Goal: Task Accomplishment & Management: Manage account settings

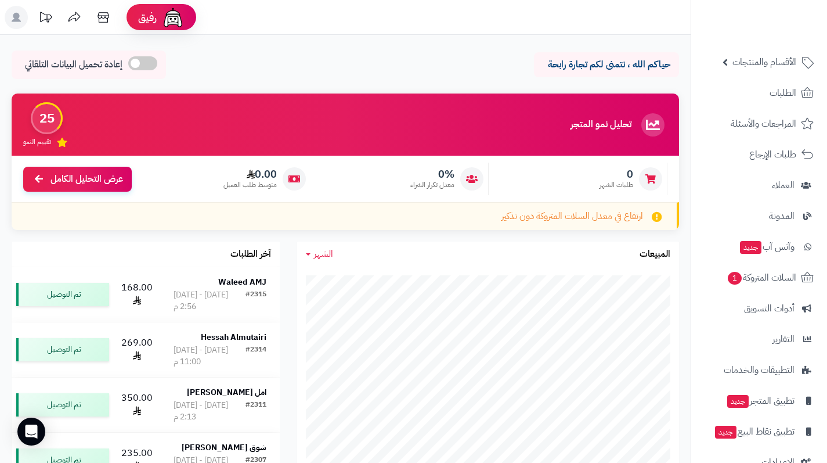
scroll to position [69, 0]
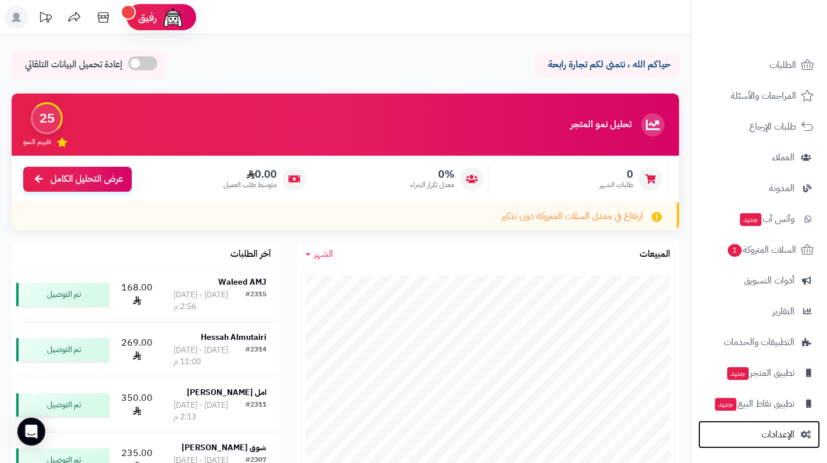
click at [781, 433] on span "الإعدادات" at bounding box center [778, 434] width 33 height 16
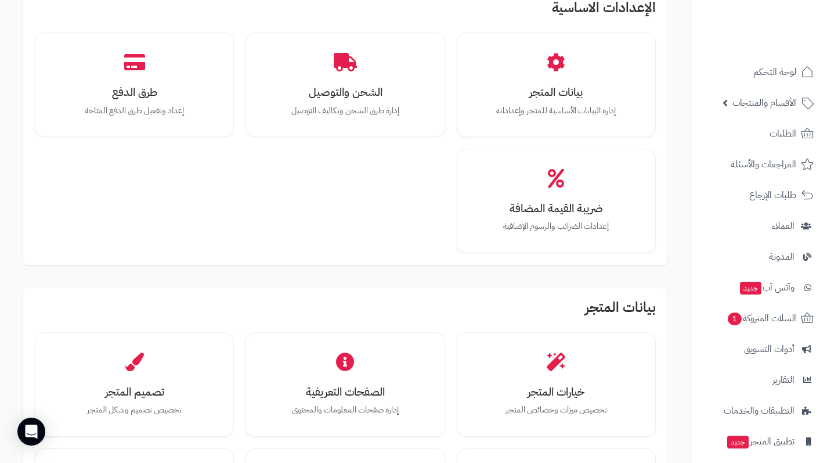
scroll to position [232, 0]
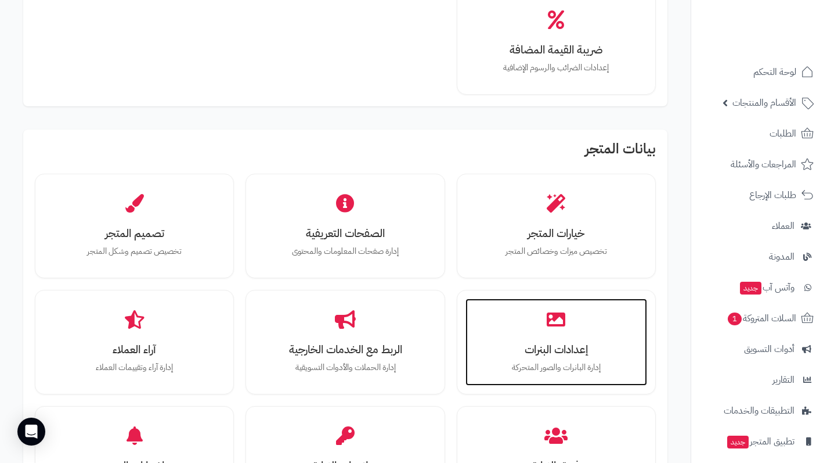
click at [499, 336] on div "إعدادات البنرات إدارة البانرات والصور المتحركة" at bounding box center [557, 341] width 182 height 87
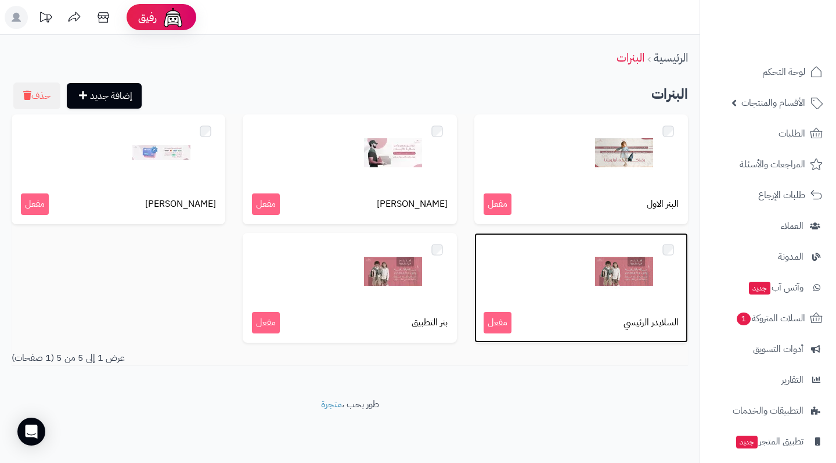
click at [571, 298] on div at bounding box center [581, 271] width 195 height 58
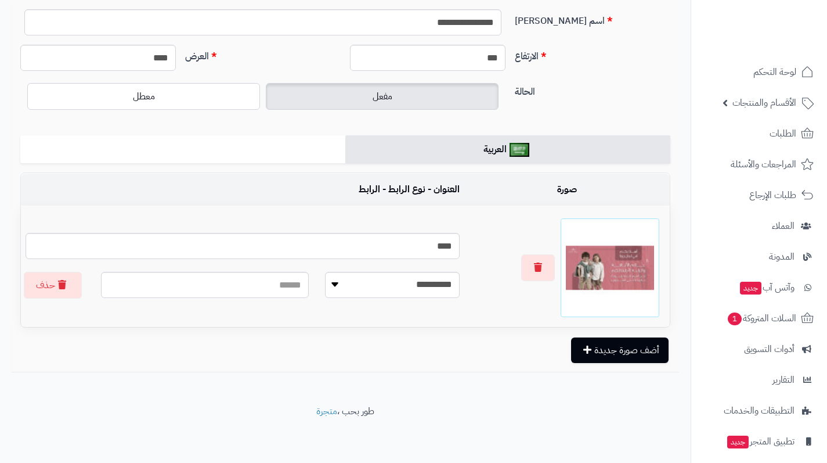
scroll to position [87, 0]
click at [589, 359] on button "أضف صورة جديدة" at bounding box center [620, 350] width 98 height 26
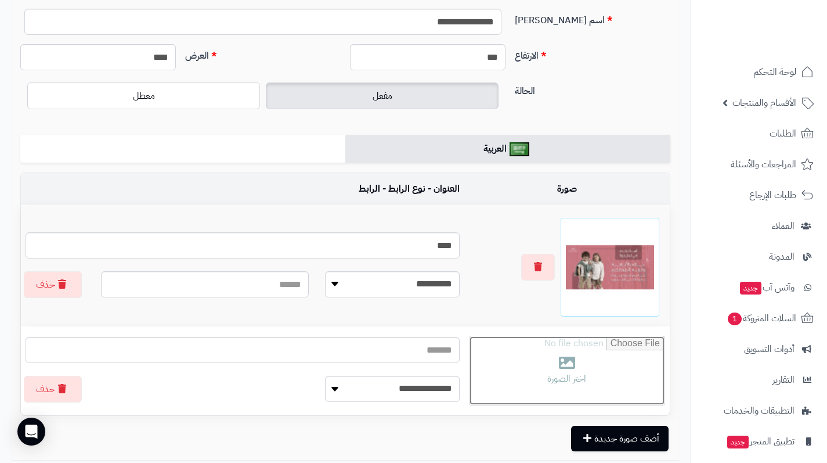
click at [521, 375] on input "file" at bounding box center [567, 370] width 195 height 69
type input "**********"
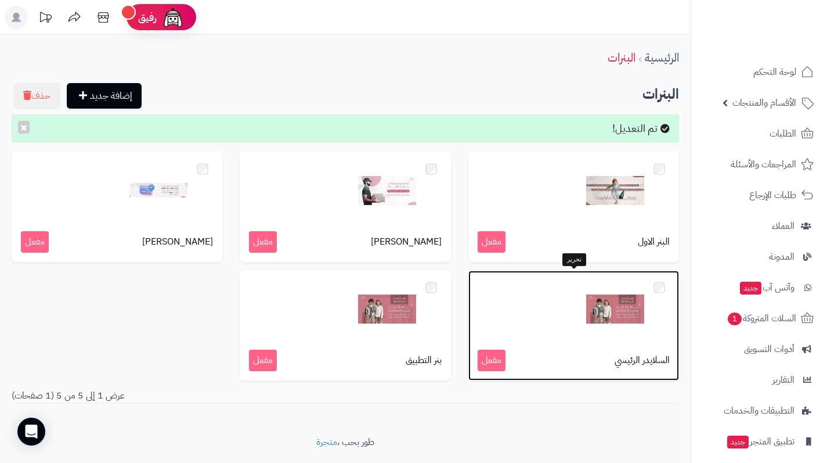
click at [500, 312] on div at bounding box center [574, 309] width 192 height 58
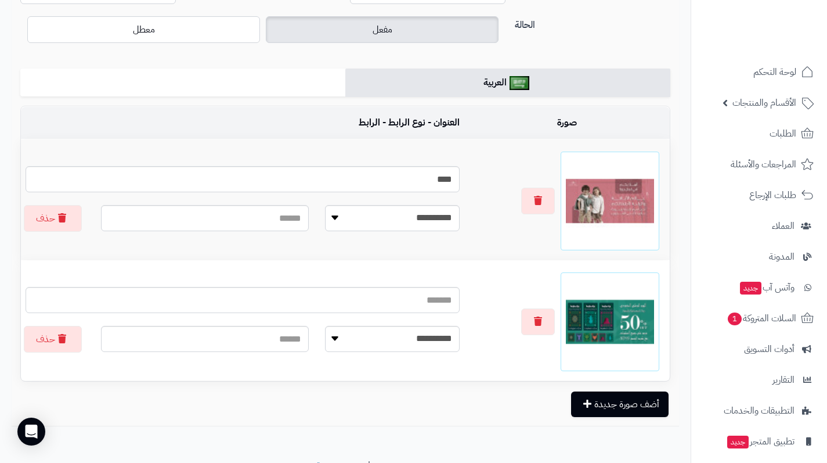
scroll to position [174, 0]
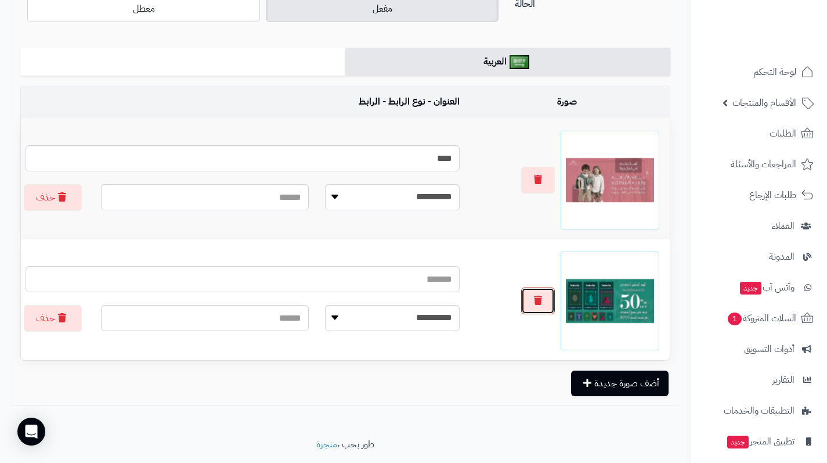
click at [537, 307] on button "button" at bounding box center [538, 300] width 34 height 27
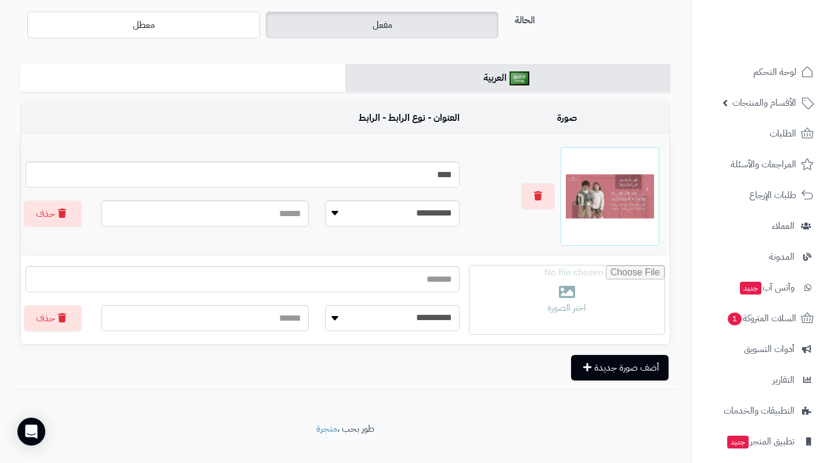
scroll to position [0, 0]
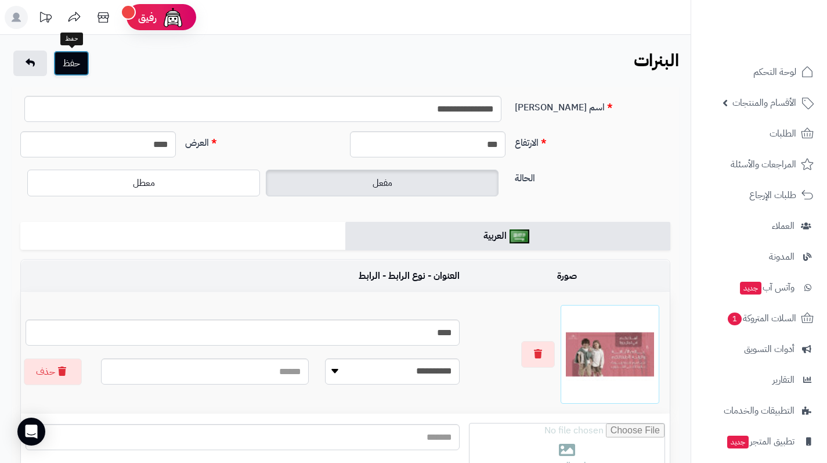
click at [77, 64] on button "حفظ" at bounding box center [71, 64] width 36 height 26
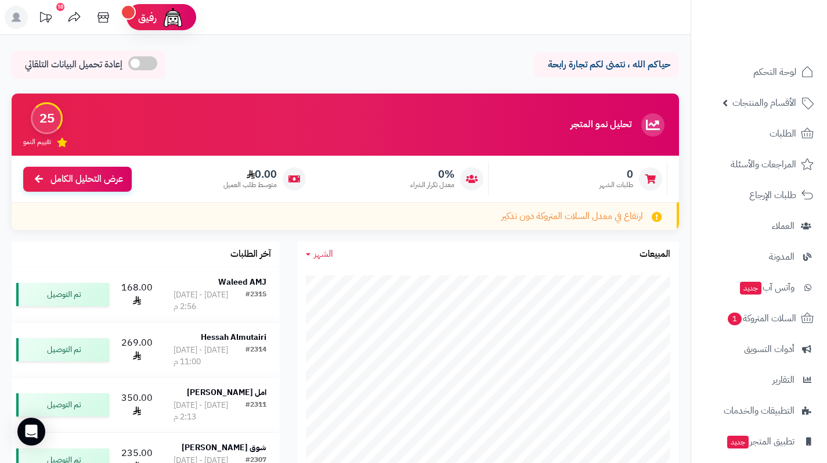
click at [66, 416] on div "تم التوصيل" at bounding box center [62, 404] width 93 height 23
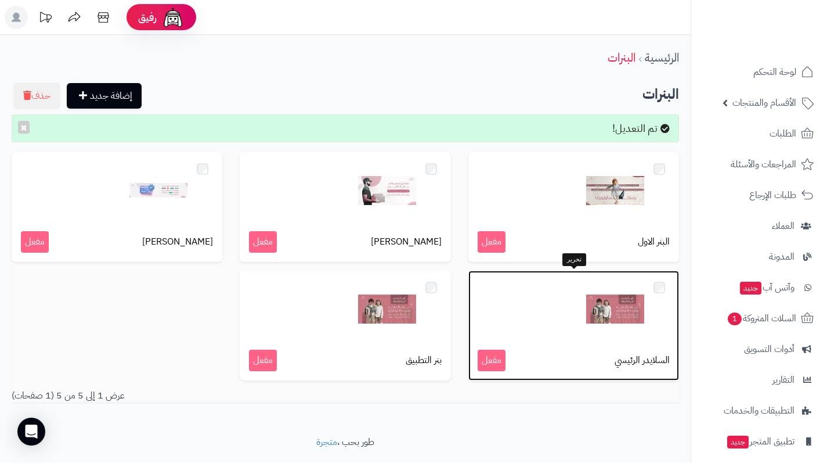
click at [598, 310] on img at bounding box center [615, 309] width 58 height 58
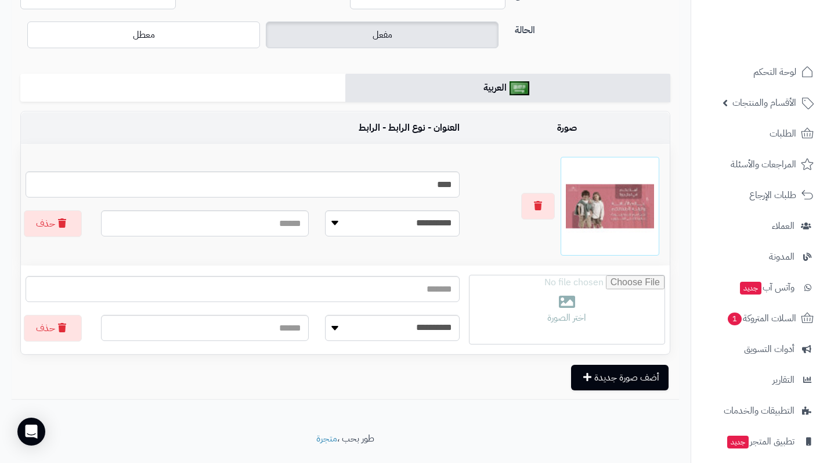
scroll to position [176, 0]
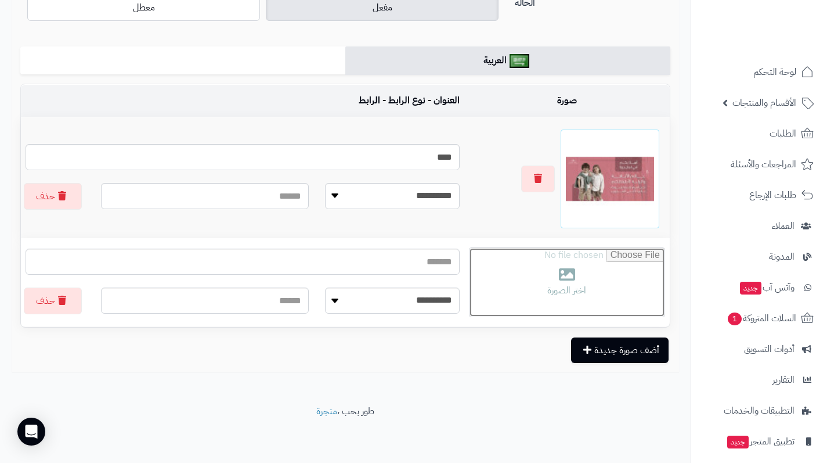
click at [571, 279] on input "file" at bounding box center [567, 282] width 195 height 69
type input "**********"
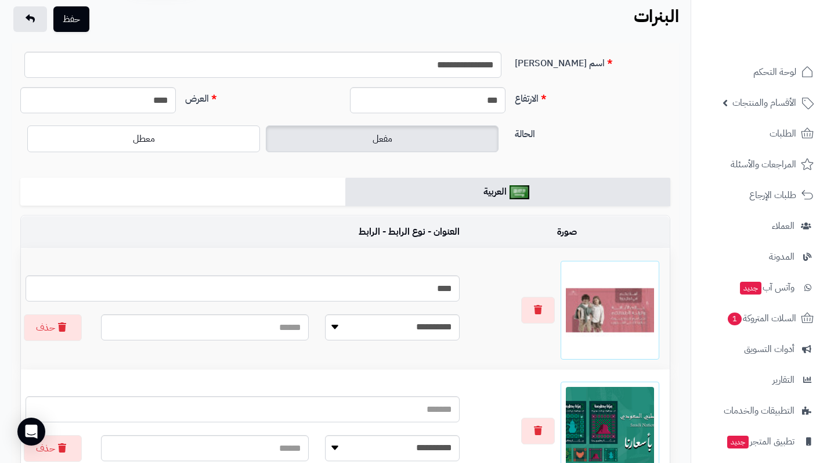
scroll to position [58, 0]
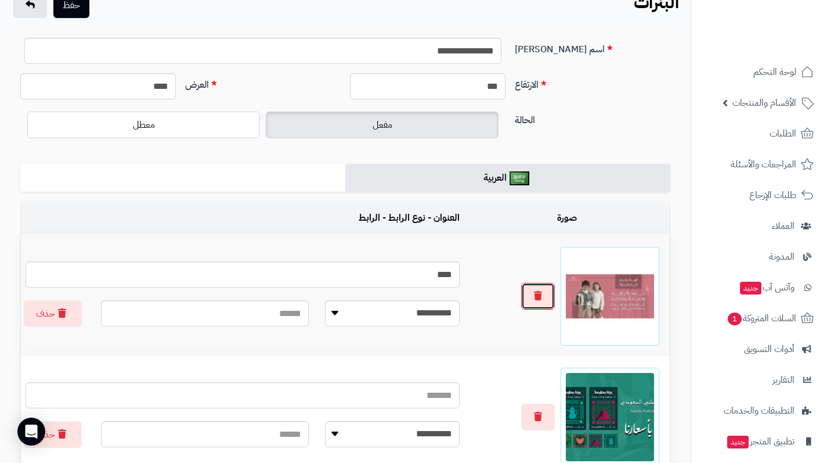
click at [542, 300] on icon "button" at bounding box center [538, 295] width 8 height 9
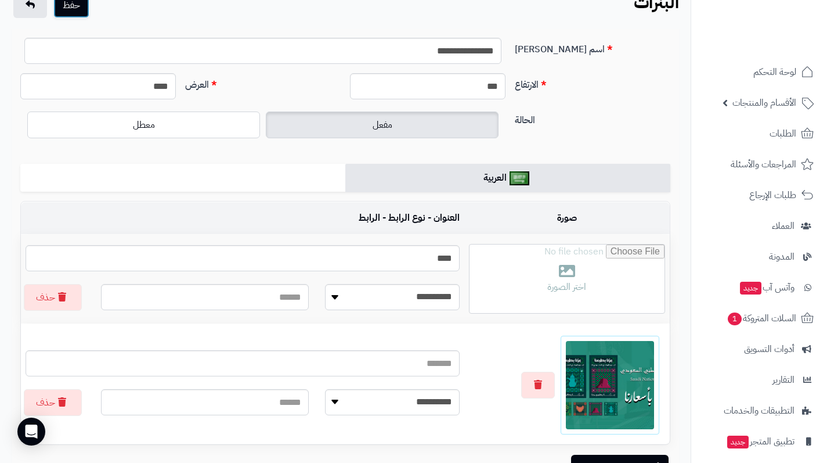
click at [81, 12] on button "حفظ" at bounding box center [71, 5] width 36 height 26
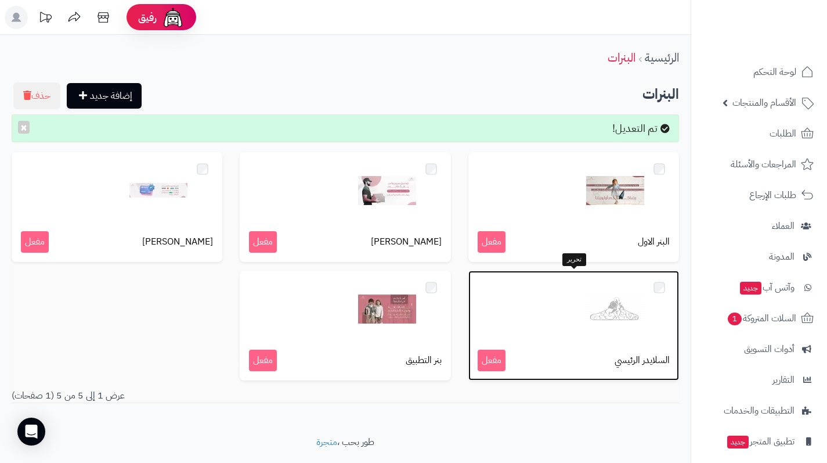
click at [536, 311] on div at bounding box center [574, 309] width 192 height 58
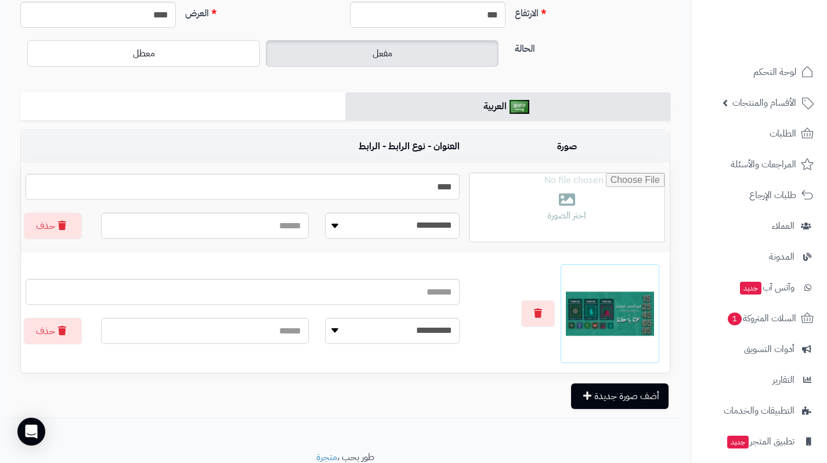
scroll to position [116, 0]
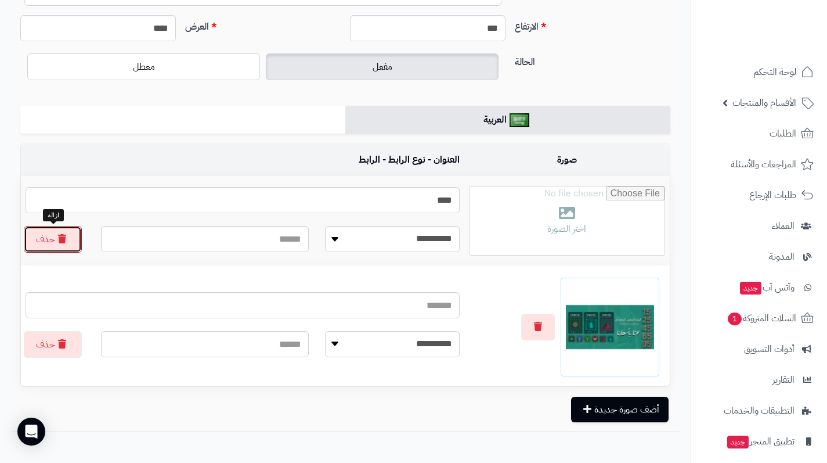
click at [67, 246] on button "حذف" at bounding box center [53, 239] width 58 height 27
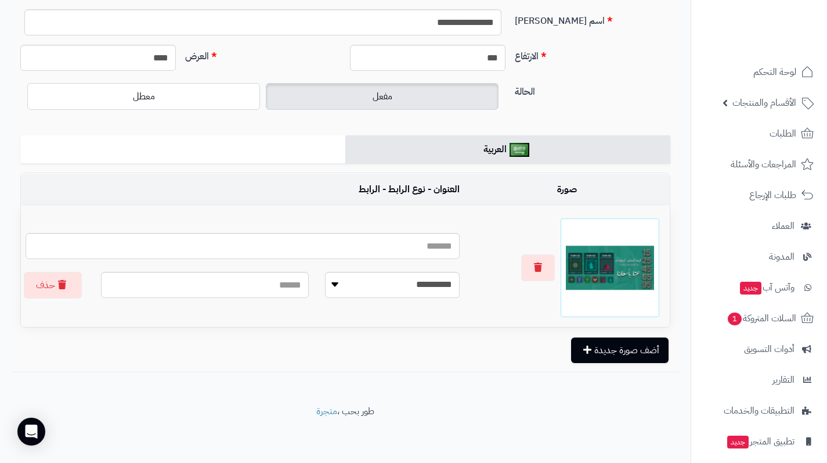
scroll to position [87, 0]
click at [416, 295] on select "**********" at bounding box center [392, 285] width 135 height 26
select select "**********"
click at [327, 272] on select "**********" at bounding box center [392, 285] width 135 height 26
click at [293, 287] on span at bounding box center [239, 283] width 168 height 23
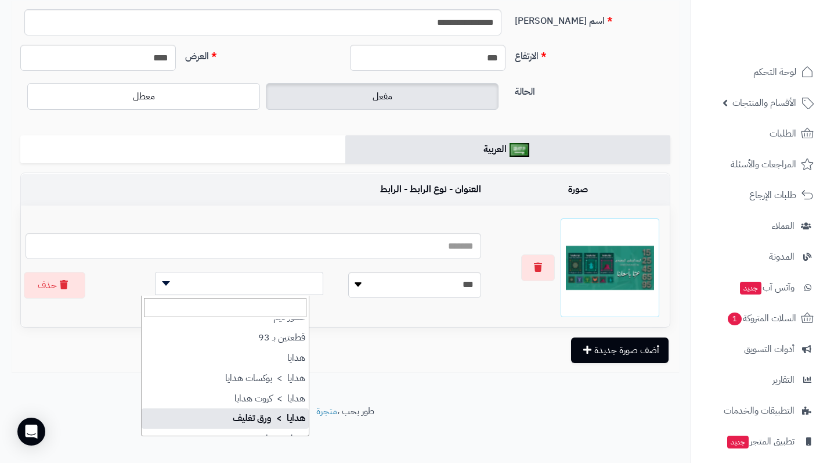
scroll to position [610, 0]
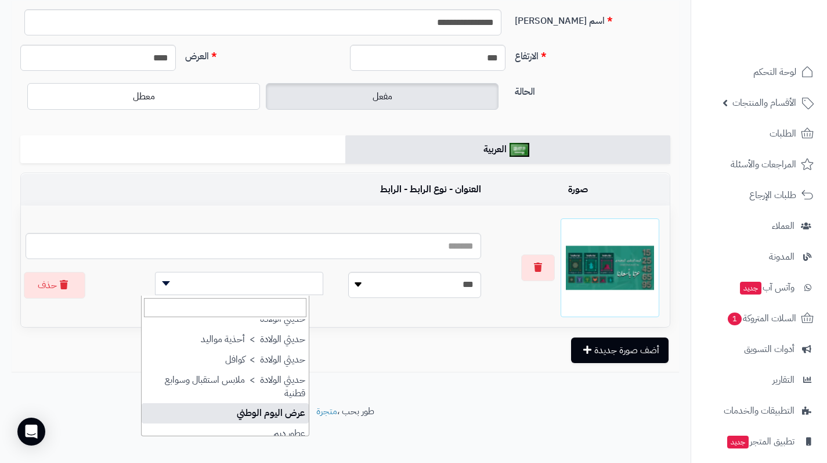
select select "***"
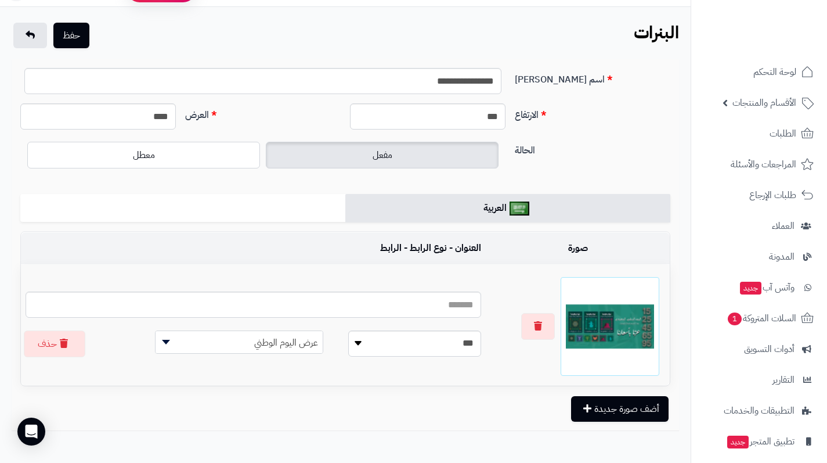
scroll to position [0, 0]
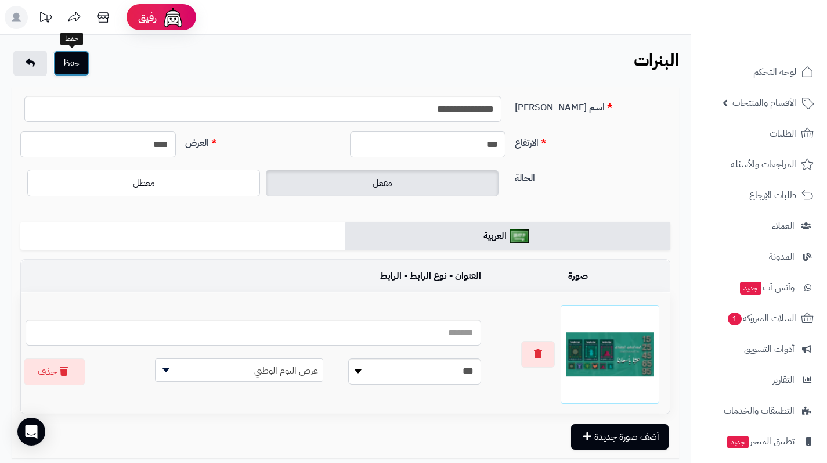
click at [77, 71] on button "حفظ" at bounding box center [71, 64] width 36 height 26
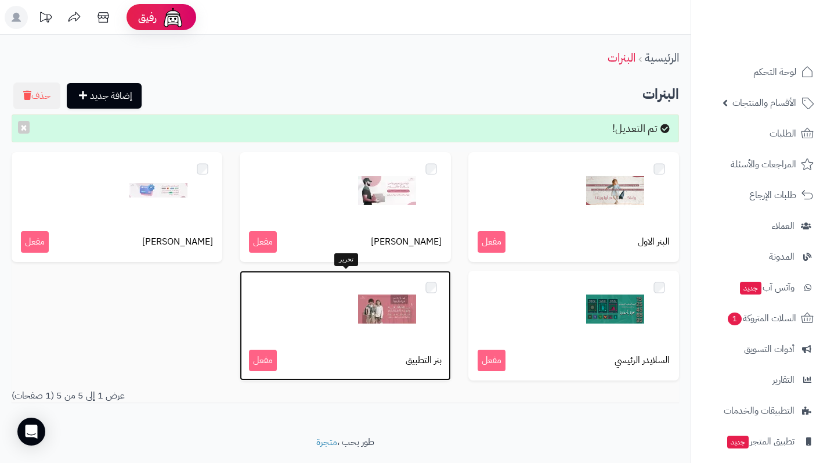
click at [383, 320] on img at bounding box center [387, 309] width 58 height 58
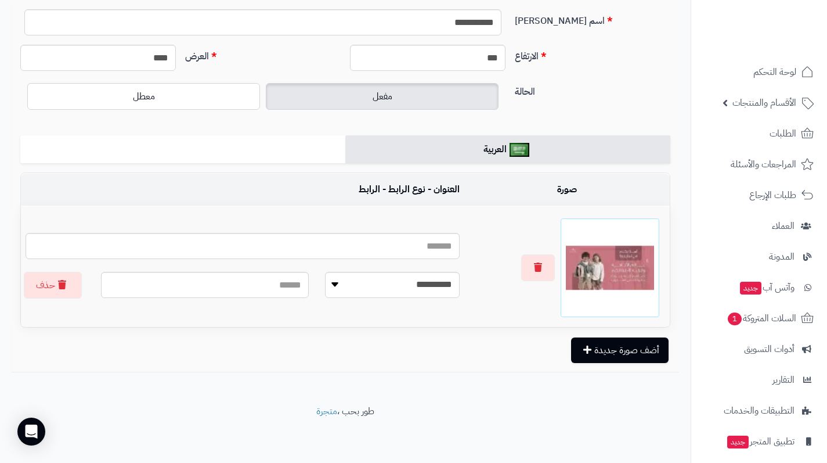
scroll to position [87, 0]
click at [590, 355] on button "أضف صورة جديدة" at bounding box center [620, 350] width 98 height 26
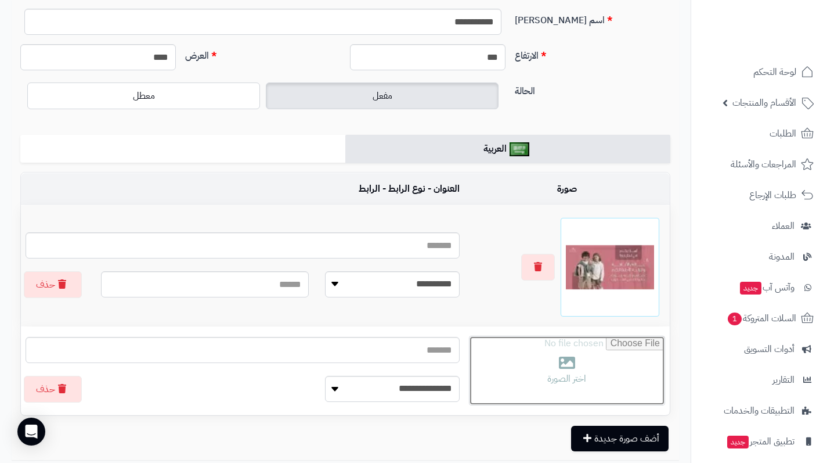
type input "**********"
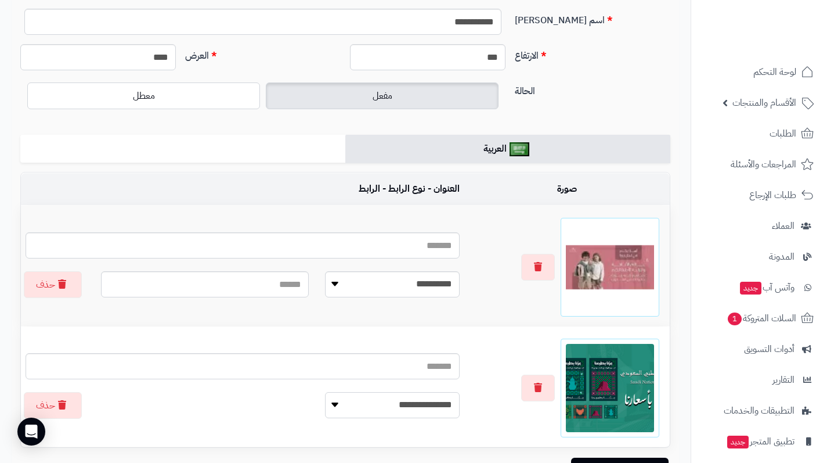
click at [407, 405] on select "**********" at bounding box center [392, 405] width 135 height 26
select select "**********"
click at [337, 392] on select "**********" at bounding box center [392, 405] width 135 height 26
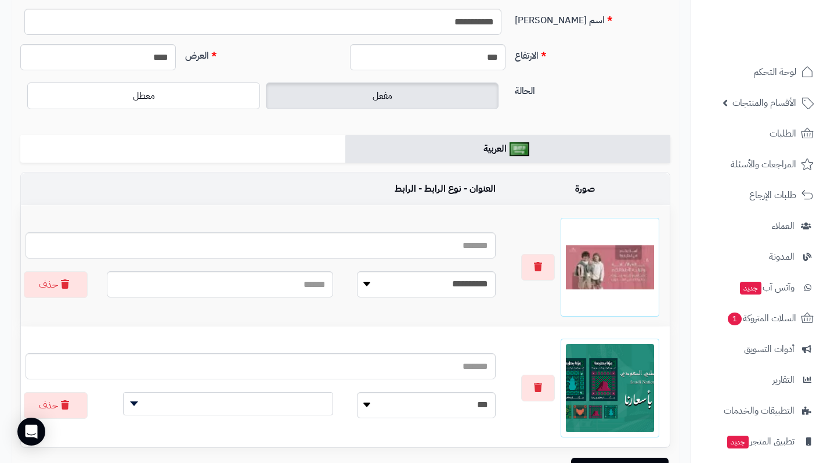
click at [312, 406] on span at bounding box center [228, 403] width 210 height 23
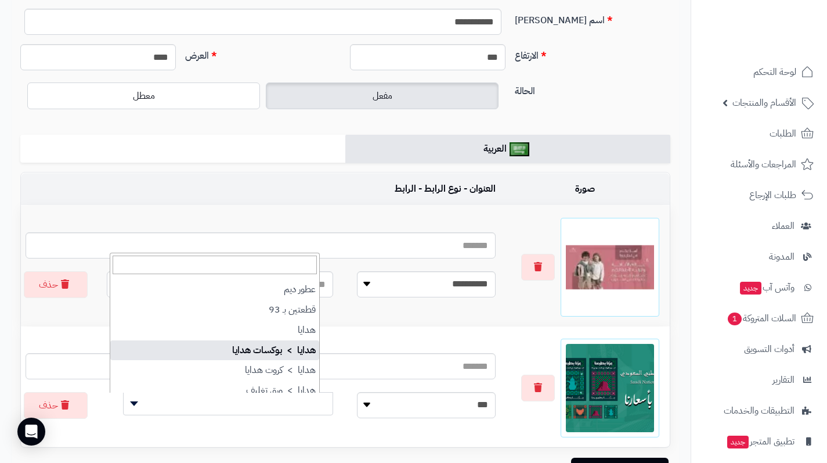
scroll to position [627, 0]
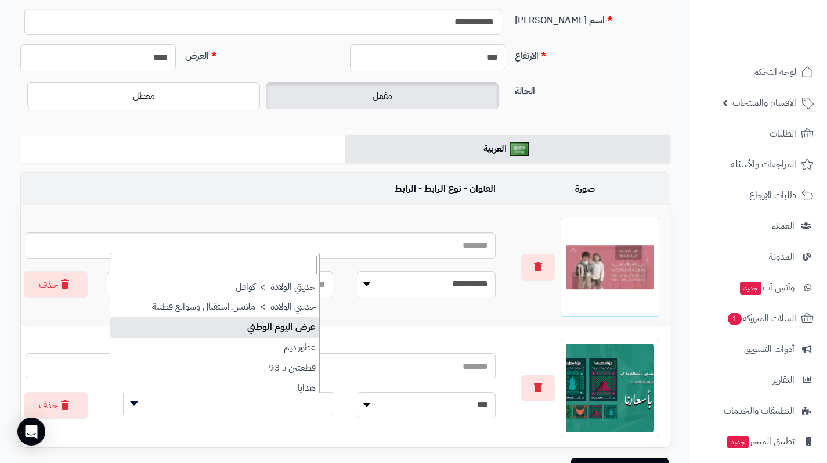
select select "***"
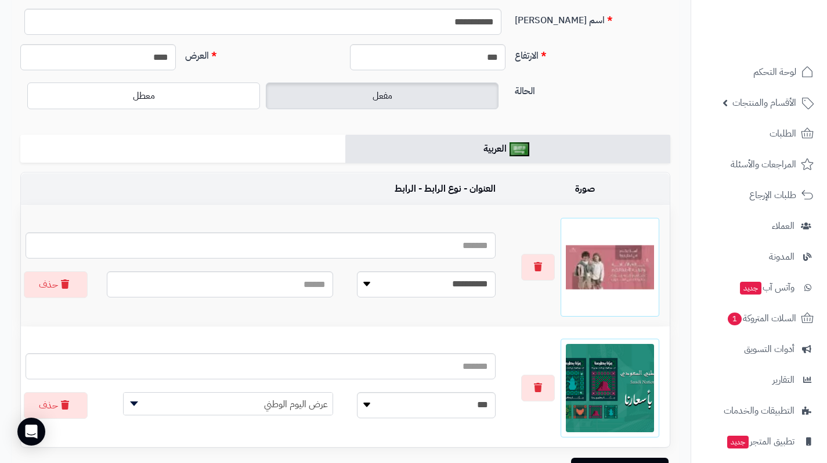
scroll to position [0, 0]
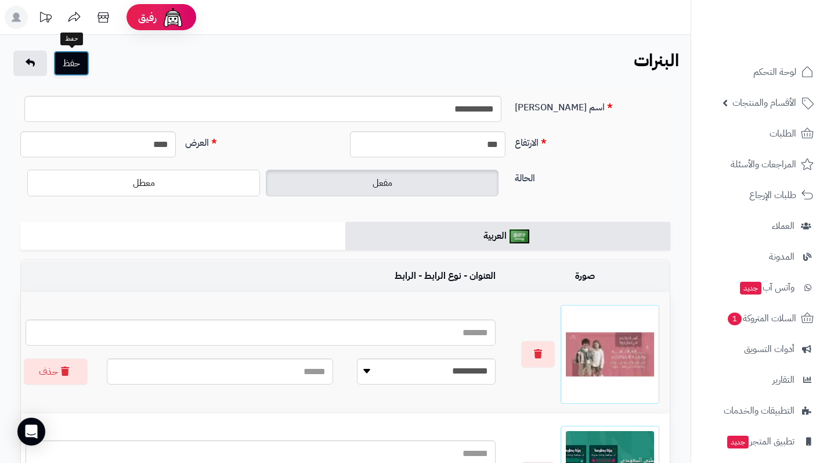
click at [80, 67] on button "حفظ" at bounding box center [71, 64] width 36 height 26
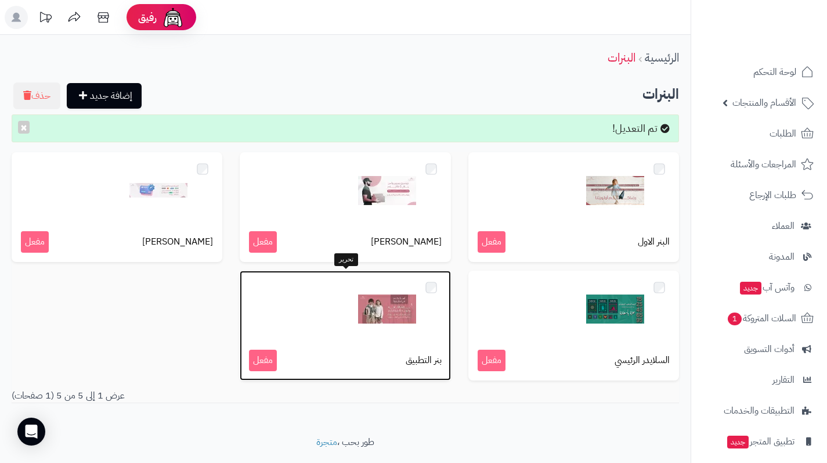
click at [336, 338] on div "بنر التطبيق مفعل" at bounding box center [345, 326] width 211 height 110
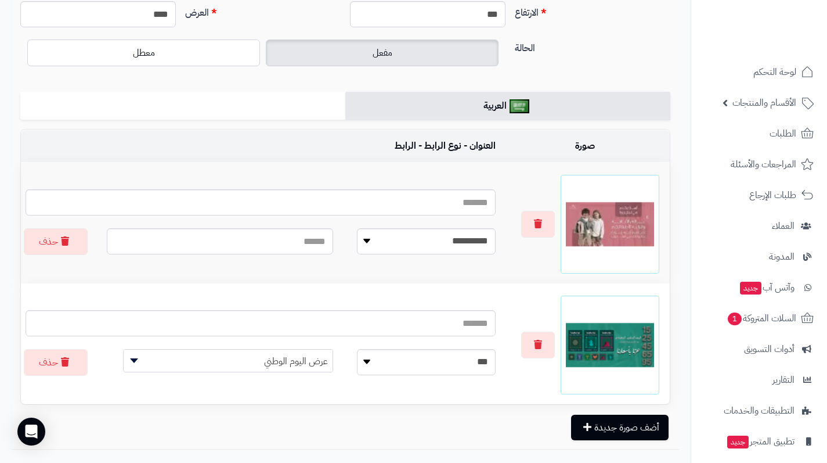
scroll to position [116, 0]
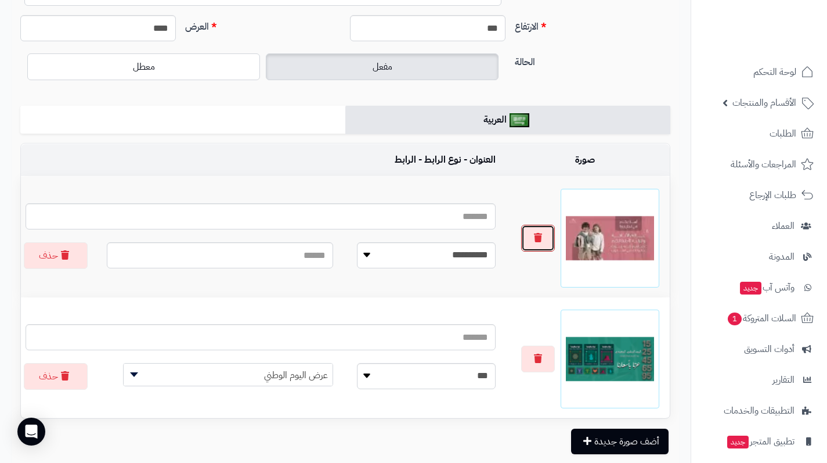
click at [534, 237] on icon "button" at bounding box center [538, 237] width 8 height 9
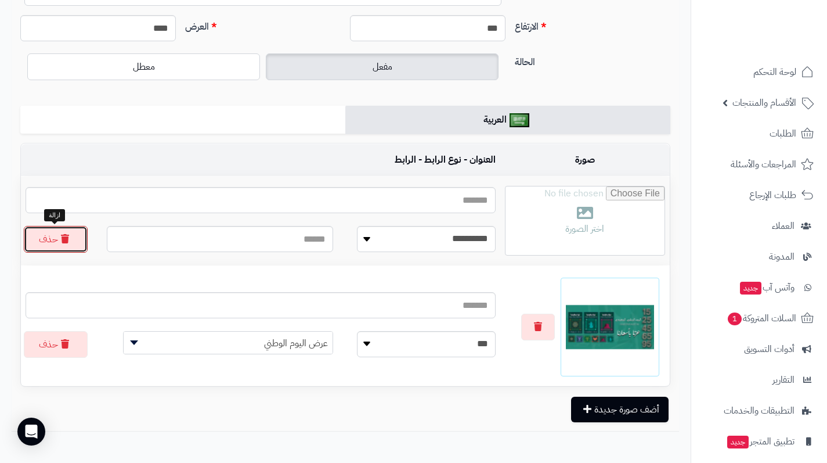
click at [73, 242] on button "حذف" at bounding box center [56, 239] width 64 height 27
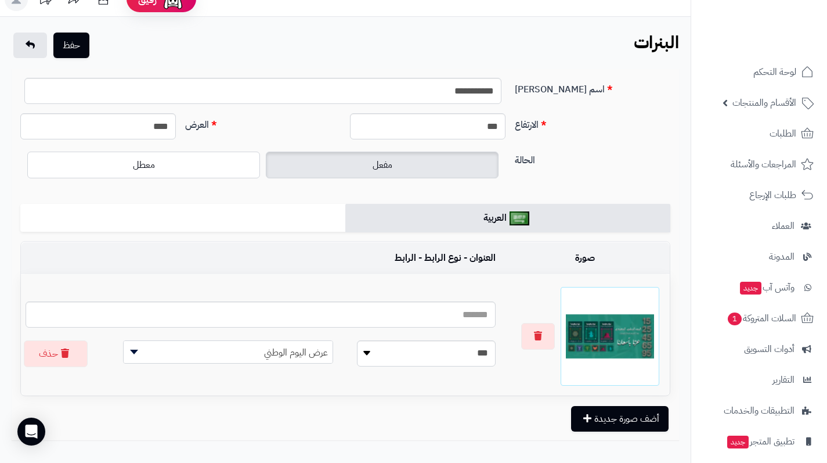
scroll to position [0, 0]
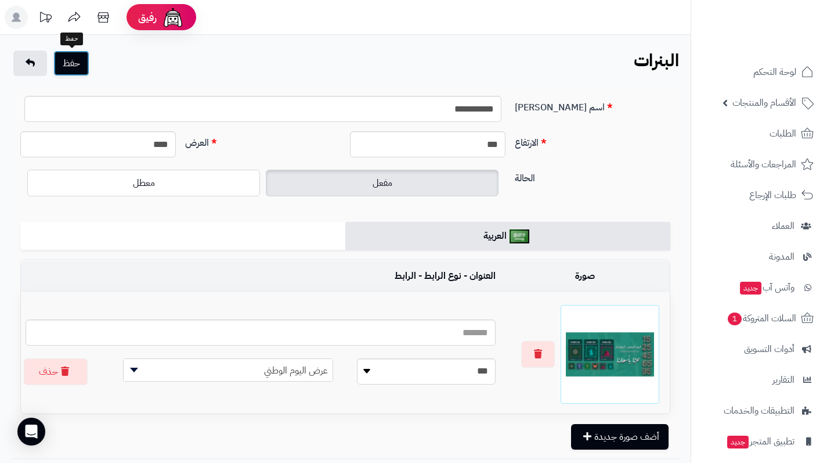
click at [84, 69] on button "حفظ" at bounding box center [71, 64] width 36 height 26
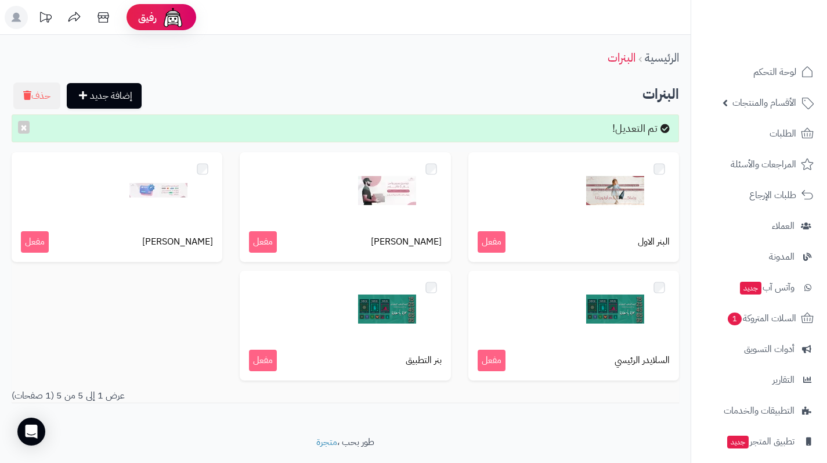
click at [245, 75] on div "الرئيسية البنرات إضافة جديد حذف البنرات تم التعديل! × البنر الاول مفعل [PERSON_…" at bounding box center [345, 235] width 691 height 401
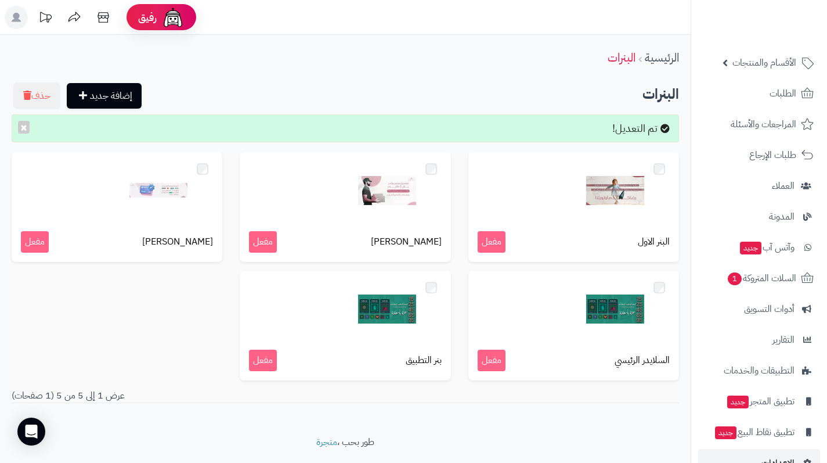
scroll to position [69, 0]
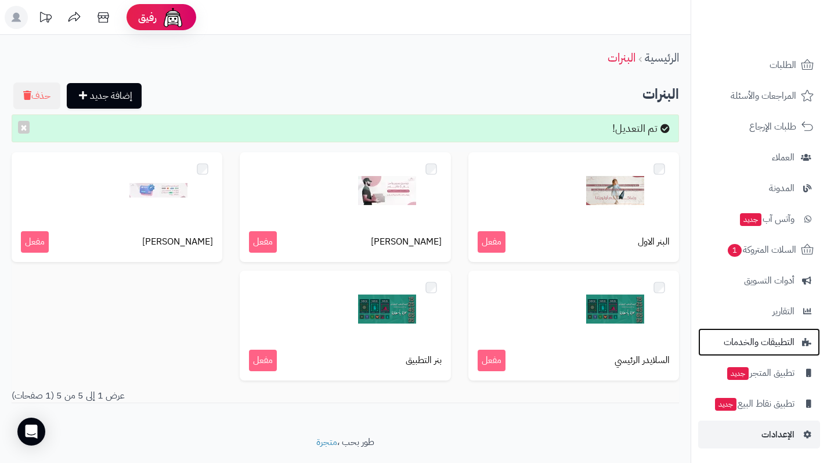
click at [769, 344] on span "التطبيقات والخدمات" at bounding box center [759, 342] width 71 height 16
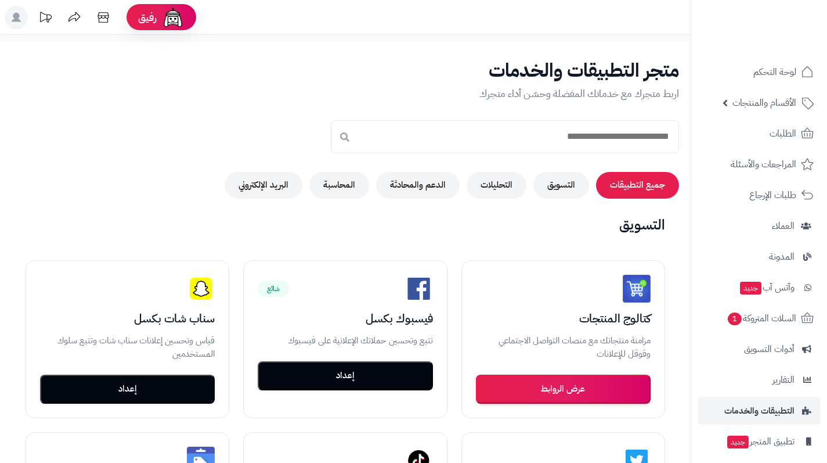
scroll to position [69, 0]
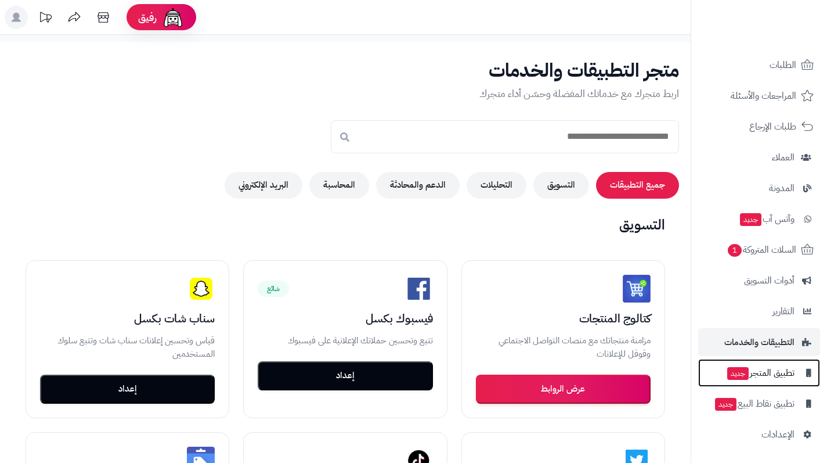
click at [775, 377] on span "تطبيق المتجر جديد" at bounding box center [760, 373] width 69 height 16
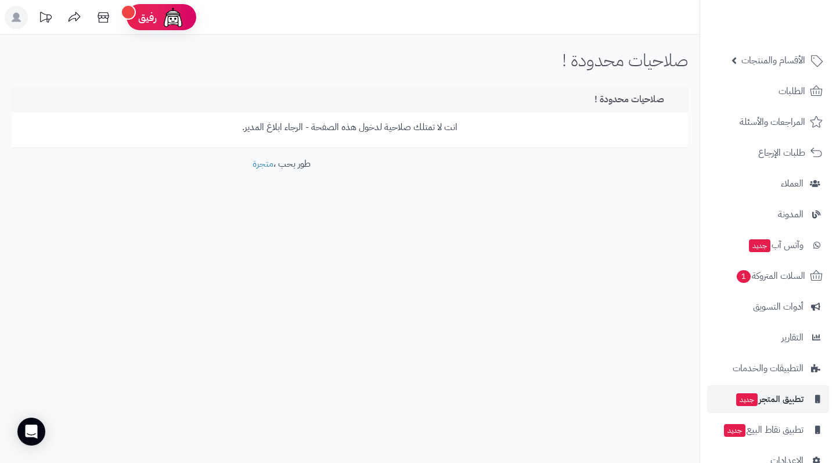
scroll to position [69, 0]
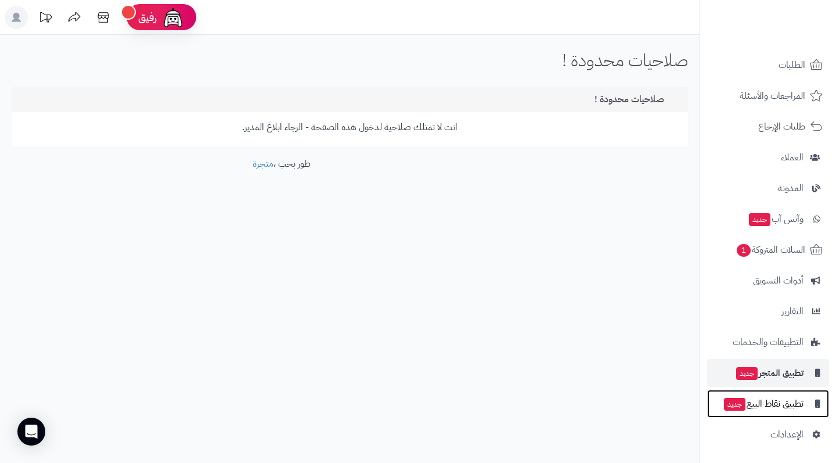
click at [774, 407] on span "تطبيق نقاط البيع جديد" at bounding box center [763, 403] width 81 height 16
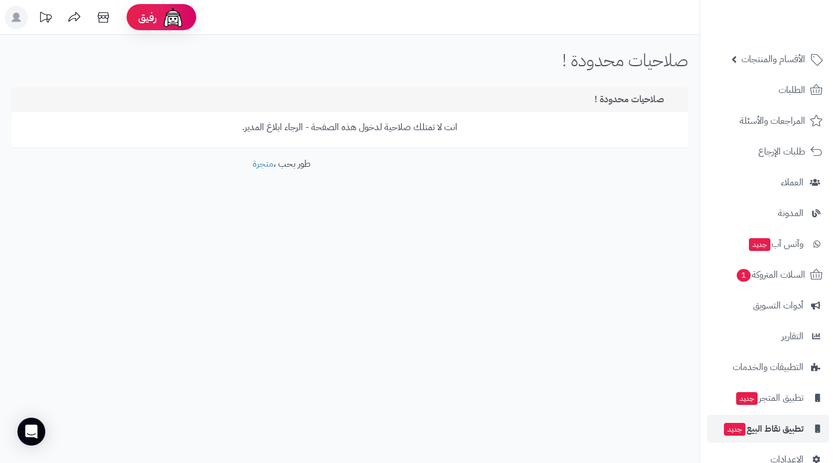
scroll to position [69, 0]
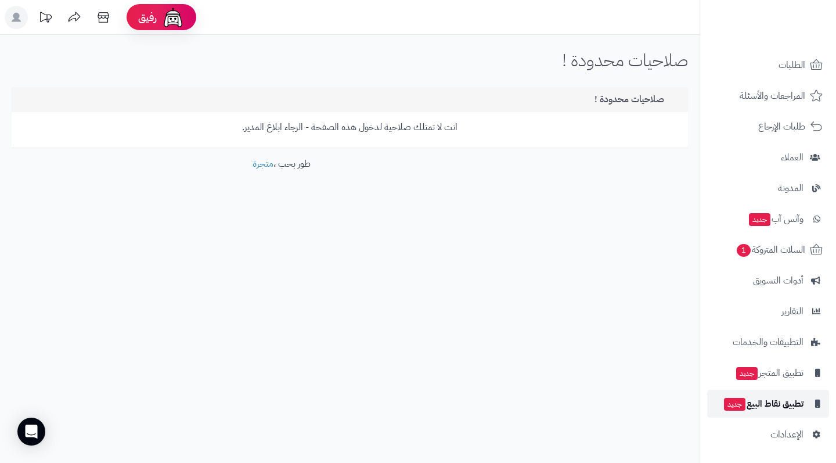
click at [761, 413] on link "تطبيق نقاط البيع جديد" at bounding box center [768, 404] width 122 height 28
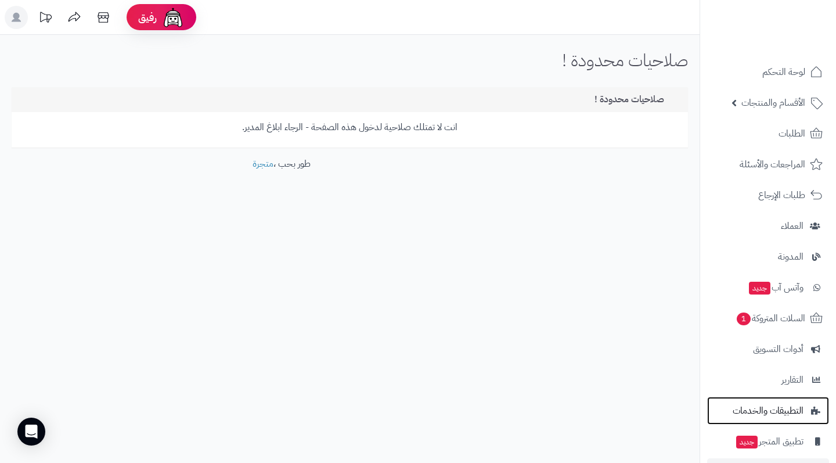
click at [761, 413] on span "التطبيقات والخدمات" at bounding box center [768, 410] width 71 height 16
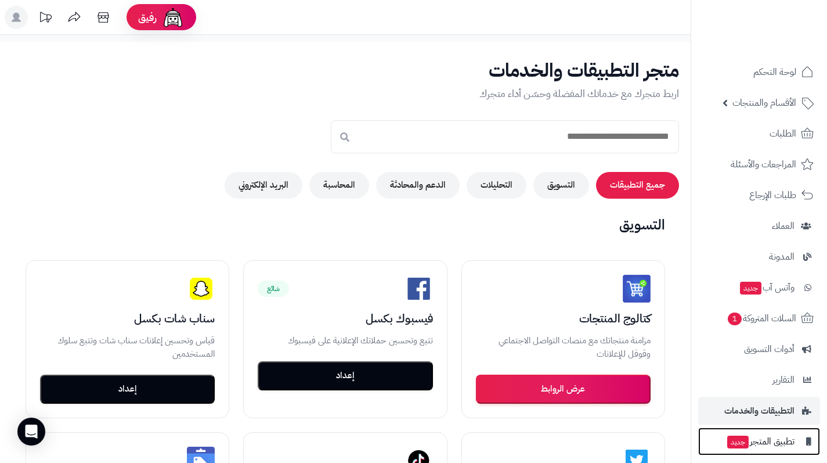
click at [770, 441] on span "تطبيق المتجر جديد" at bounding box center [760, 441] width 69 height 16
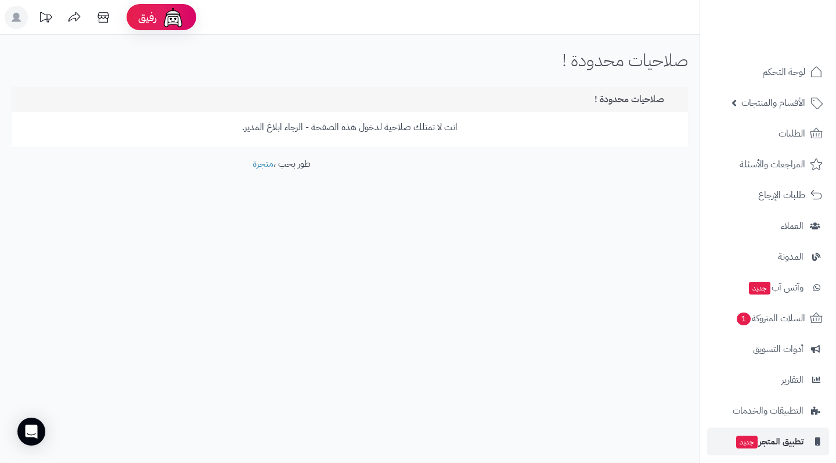
scroll to position [69, 0]
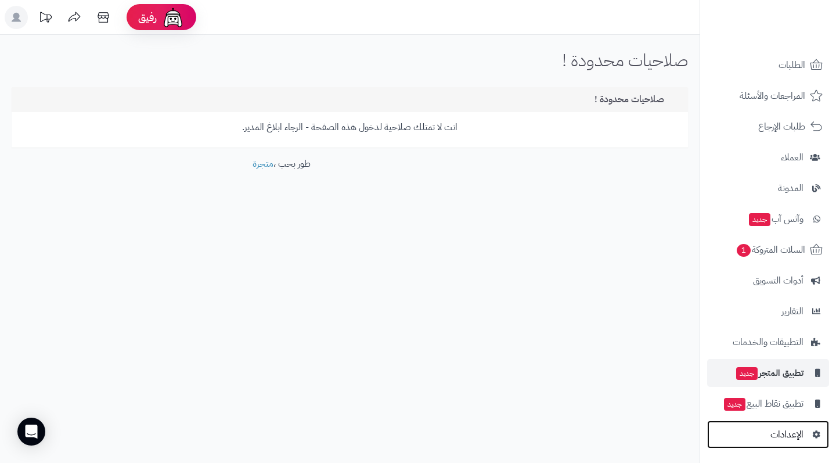
click at [771, 441] on span "الإعدادات" at bounding box center [786, 434] width 33 height 16
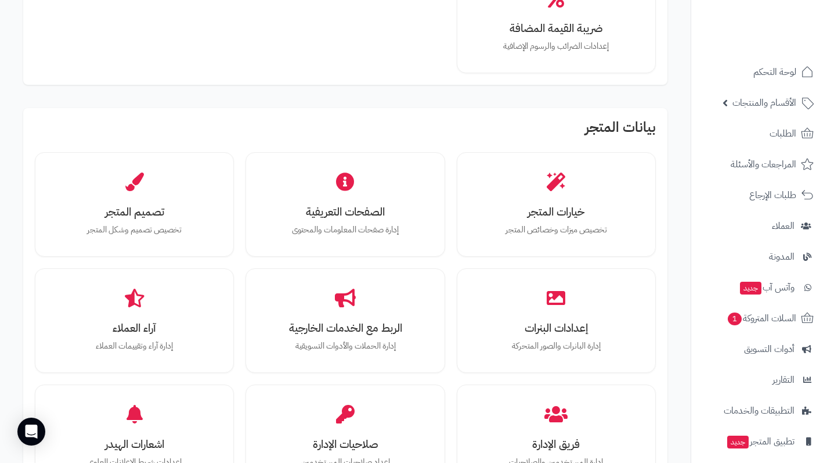
scroll to position [290, 0]
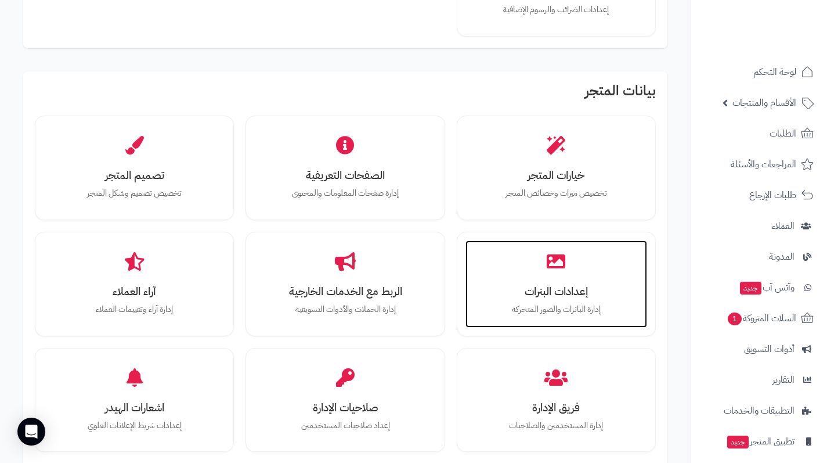
click at [516, 272] on div "إعدادات البنرات إدارة البانرات والصور المتحركة" at bounding box center [557, 283] width 182 height 87
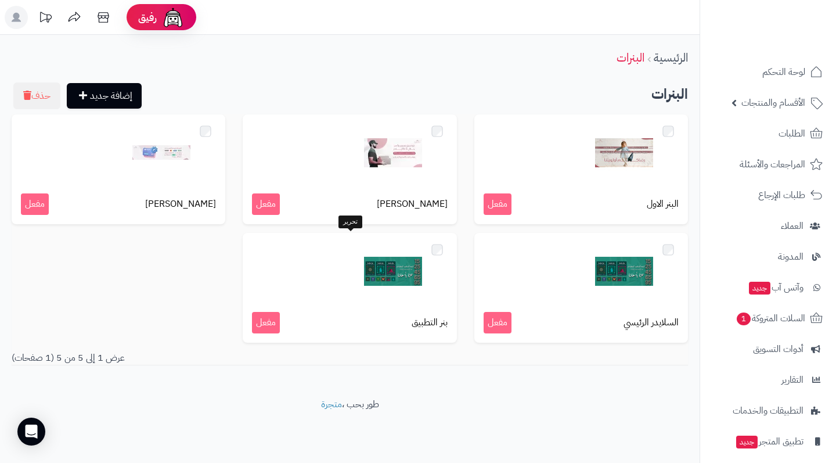
click at [421, 305] on div "بنر التطبيق مفعل" at bounding box center [350, 288] width 214 height 110
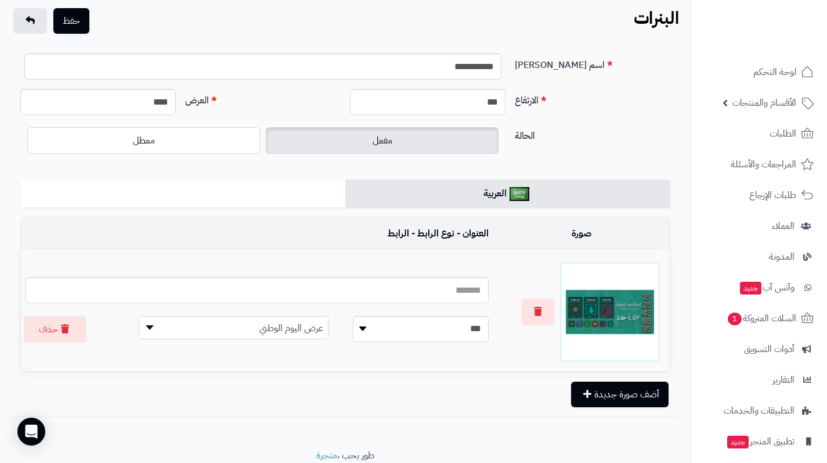
scroll to position [29, 0]
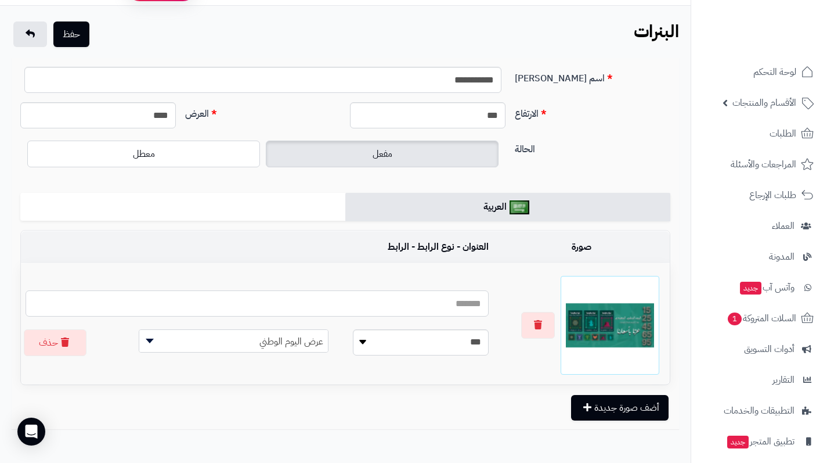
click at [449, 305] on input "text" at bounding box center [257, 303] width 463 height 26
type input "****"
click at [87, 33] on button "حفظ" at bounding box center [71, 34] width 36 height 26
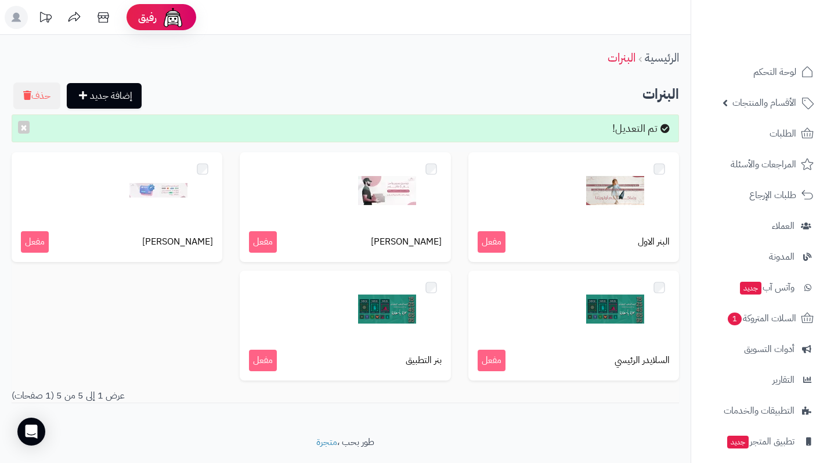
click at [163, 80] on div "الرئيسية البنرات إضافة جديد حذف البنرات تم التعديل! × البنر الاول مفعل [PERSON_…" at bounding box center [345, 235] width 691 height 401
